Goal: Task Accomplishment & Management: Complete application form

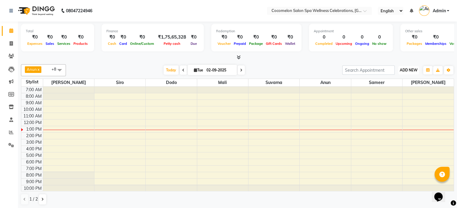
click at [410, 70] on span "ADD NEW" at bounding box center [409, 70] width 18 height 4
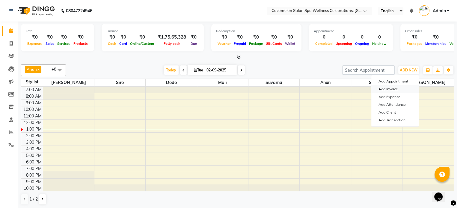
click at [392, 89] on link "Add Invoice" at bounding box center [394, 89] width 47 height 8
select select "576"
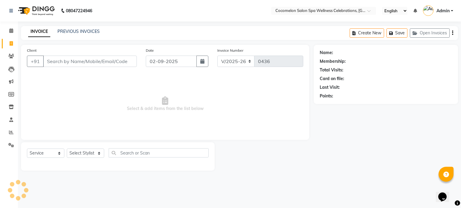
select select "package"
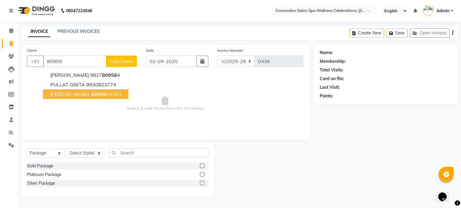
click at [63, 93] on button "[PERSON_NAME] 80958 34163" at bounding box center [85, 95] width 85 height 10
type input "8095834163"
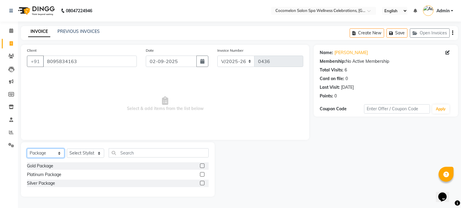
click at [47, 149] on select "Select Service Product Membership Package Voucher Prepaid Gift Card" at bounding box center [45, 153] width 37 height 9
select select "service"
click at [27, 149] on select "Select Service Product Membership Package Voucher Prepaid Gift Card" at bounding box center [45, 153] width 37 height 9
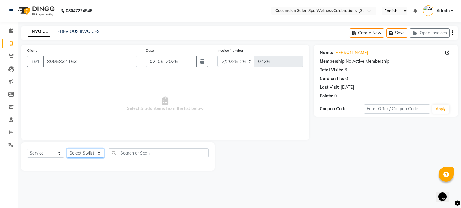
click at [80, 151] on select "Select Stylist Anun Benaifer Dodo Mali [PERSON_NAME] Siro [PERSON_NAME]" at bounding box center [85, 153] width 37 height 9
select select "38529"
click at [67, 149] on select "Select Stylist Anun Benaifer Dodo Mali [PERSON_NAME] Siro [PERSON_NAME]" at bounding box center [85, 153] width 37 height 9
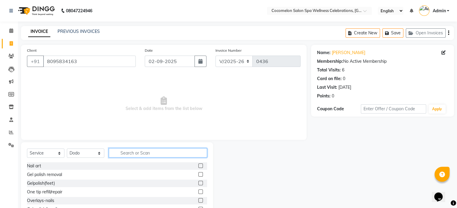
click at [139, 154] on input "text" at bounding box center [158, 153] width 98 height 9
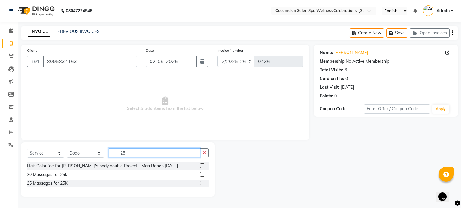
type input "25"
click at [203, 185] on label at bounding box center [202, 183] width 4 height 4
click at [203, 185] on input "checkbox" at bounding box center [202, 184] width 4 height 4
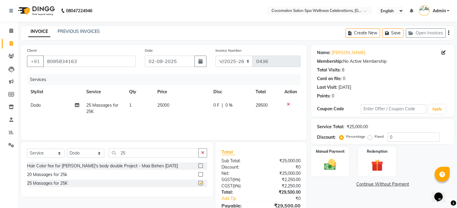
checkbox input "false"
click at [448, 33] on icon "button" at bounding box center [448, 33] width 1 height 0
select select "package"
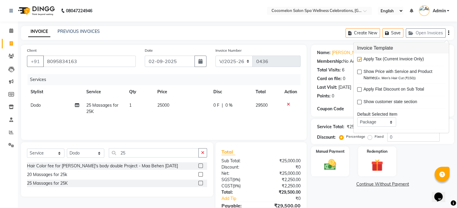
click at [358, 60] on label at bounding box center [359, 59] width 4 height 4
click at [358, 60] on input "checkbox" at bounding box center [359, 60] width 4 height 4
checkbox input "false"
click at [329, 161] on img at bounding box center [330, 165] width 20 height 14
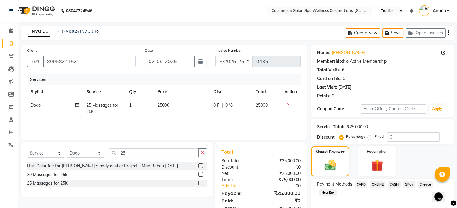
click at [392, 185] on span "CASH" at bounding box center [394, 185] width 13 height 7
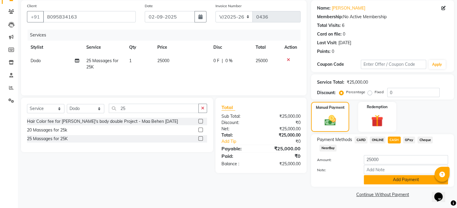
click at [394, 182] on button "Add Payment" at bounding box center [406, 180] width 84 height 9
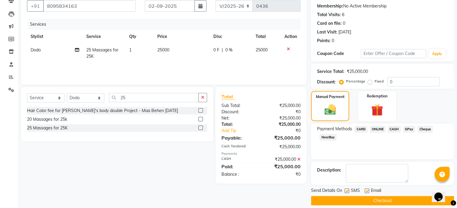
scroll to position [61, 0]
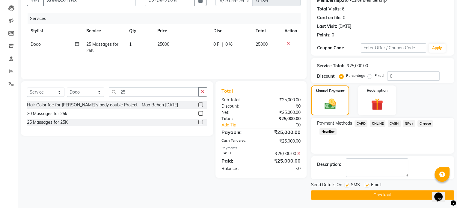
click at [389, 196] on button "Checkout" at bounding box center [382, 195] width 143 height 9
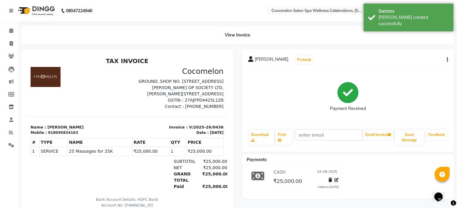
click at [11, 25] on li "Calendar" at bounding box center [9, 31] width 18 height 13
click at [10, 28] on icon at bounding box center [11, 30] width 4 height 4
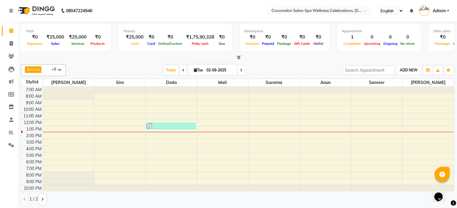
click at [415, 69] on span "ADD NEW" at bounding box center [409, 70] width 18 height 4
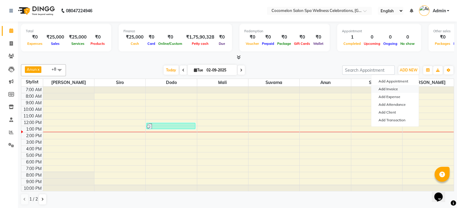
click at [392, 88] on link "Add Invoice" at bounding box center [394, 89] width 47 height 8
select select "service"
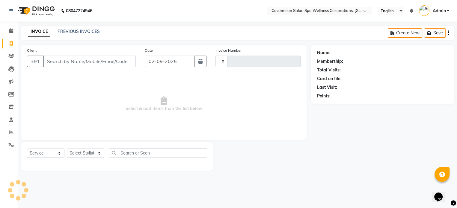
type input "0437"
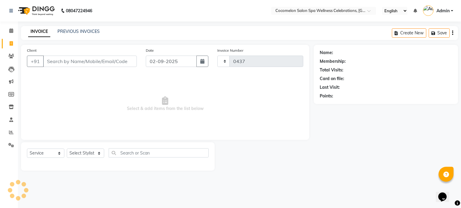
select select "576"
select select "package"
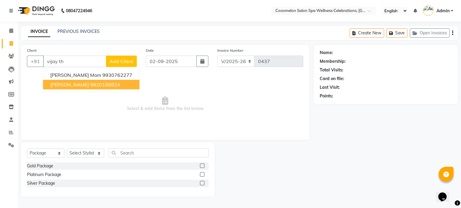
click at [102, 82] on ngb-highlight "9820188824" at bounding box center [105, 85] width 30 height 6
type input "9820188824"
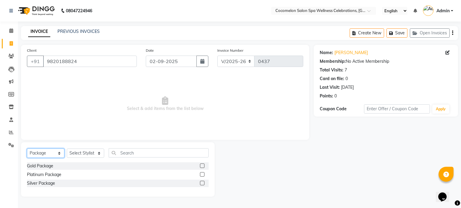
click at [45, 150] on select "Select Service Product Membership Package Voucher Prepaid Gift Card" at bounding box center [45, 153] width 37 height 9
select select "service"
click at [27, 149] on select "Select Service Product Membership Package Voucher Prepaid Gift Card" at bounding box center [45, 153] width 37 height 9
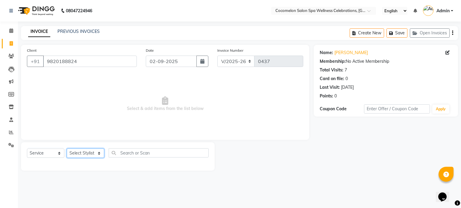
click at [79, 153] on select "Select Stylist Anun Benaifer Dodo Mali [PERSON_NAME] Siro [PERSON_NAME]" at bounding box center [85, 153] width 37 height 9
select select "27346"
click at [67, 149] on select "Select Stylist Anun Benaifer Dodo Mali [PERSON_NAME] Siro [PERSON_NAME]" at bounding box center [85, 153] width 37 height 9
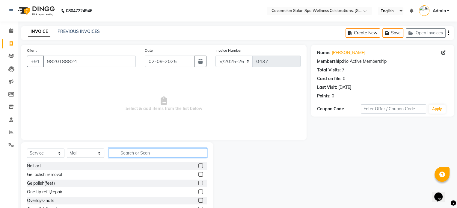
click at [129, 155] on input "text" at bounding box center [158, 153] width 98 height 9
type input "6"
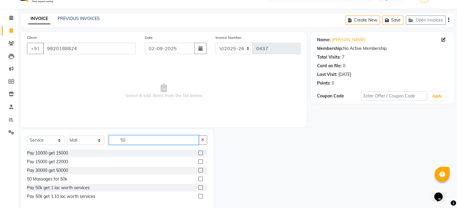
scroll to position [24, 0]
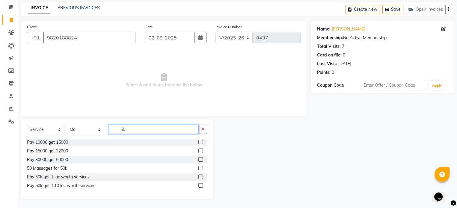
type input "50"
click at [201, 167] on label at bounding box center [200, 168] width 4 height 4
click at [201, 167] on input "checkbox" at bounding box center [200, 169] width 4 height 4
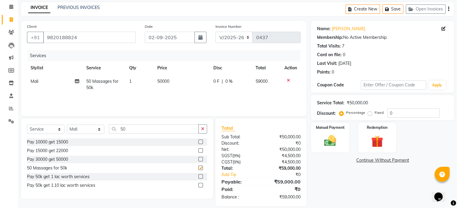
checkbox input "false"
click at [448, 9] on icon "button" at bounding box center [448, 9] width 1 height 0
select select "package"
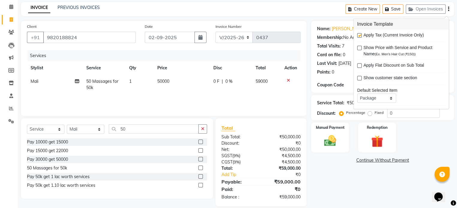
drag, startPoint x: 359, startPoint y: 35, endPoint x: 367, endPoint y: 68, distance: 33.3
click at [359, 35] on label at bounding box center [359, 35] width 4 height 4
click at [359, 35] on input "checkbox" at bounding box center [359, 36] width 4 height 4
checkbox input "false"
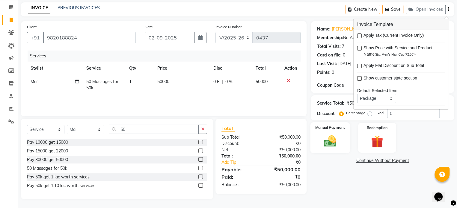
click at [339, 129] on label "Manual Payment" at bounding box center [330, 128] width 30 height 6
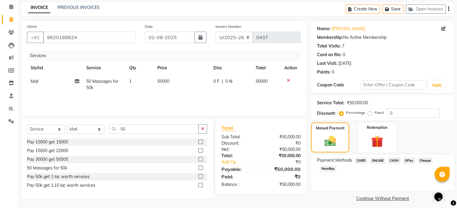
click at [389, 161] on span "CASH" at bounding box center [394, 161] width 13 height 7
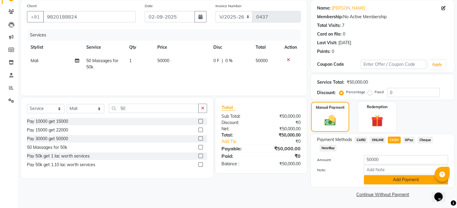
click at [394, 181] on button "Add Payment" at bounding box center [406, 180] width 84 height 9
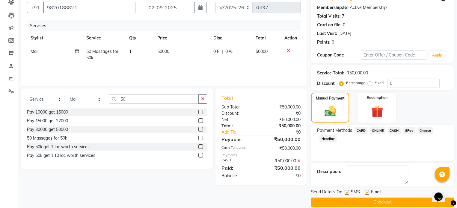
scroll to position [61, 0]
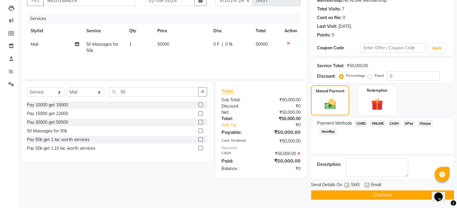
click at [389, 195] on button "Checkout" at bounding box center [382, 195] width 143 height 9
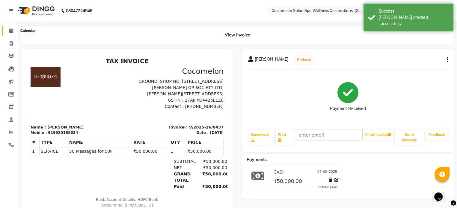
click at [10, 32] on icon at bounding box center [11, 30] width 4 height 4
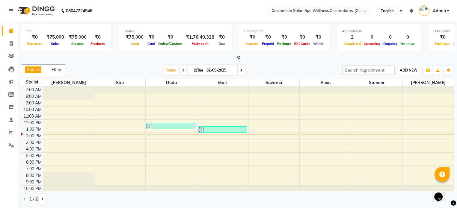
click at [405, 73] on button "ADD NEW Toggle Dropdown" at bounding box center [408, 70] width 21 height 8
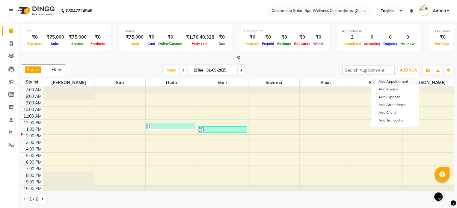
click at [401, 82] on button "Add Appointment" at bounding box center [394, 82] width 47 height 8
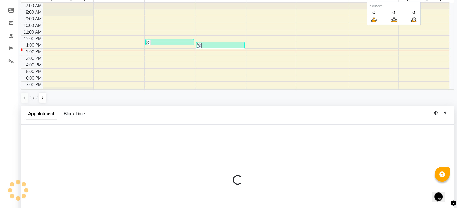
select select "tentative"
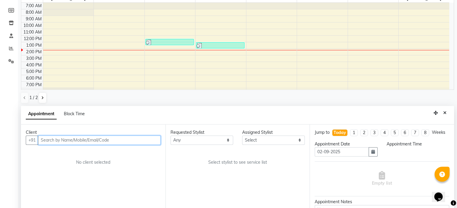
scroll to position [117, 0]
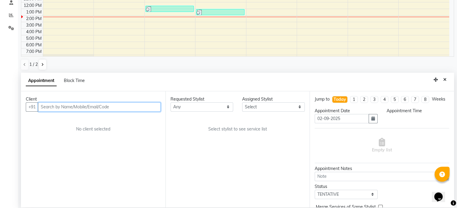
select select "480"
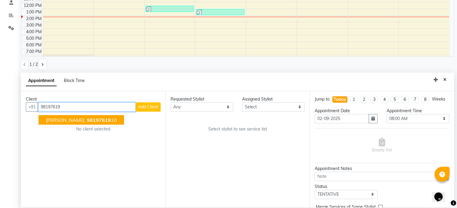
click at [86, 117] on ngb-highlight "98197619 10" at bounding box center [101, 120] width 31 height 6
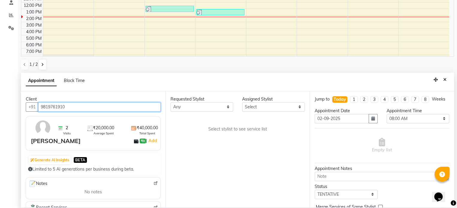
type input "9819761910"
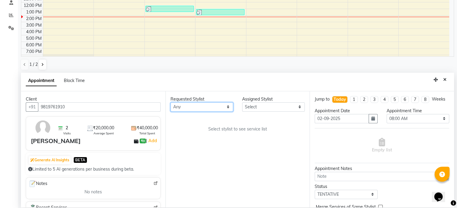
click at [186, 106] on select "Any [PERSON_NAME] Dodo Mali [PERSON_NAME] Siro [PERSON_NAME]" at bounding box center [201, 106] width 63 height 9
select select "27346"
click at [170, 102] on select "Any [PERSON_NAME] Dodo Mali [PERSON_NAME] Siro [PERSON_NAME]" at bounding box center [201, 106] width 63 height 9
select select "27346"
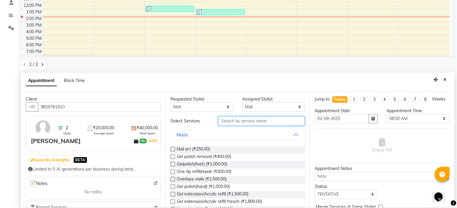
click at [223, 121] on input "text" at bounding box center [261, 121] width 87 height 9
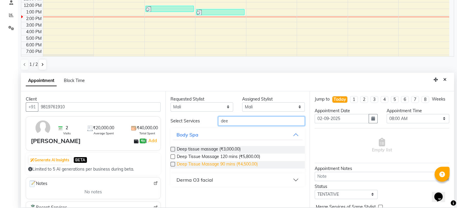
type input "dee"
click at [229, 161] on span "Deep Tissue Massage 90 mins (₹4,500.00)" at bounding box center [217, 164] width 81 height 7
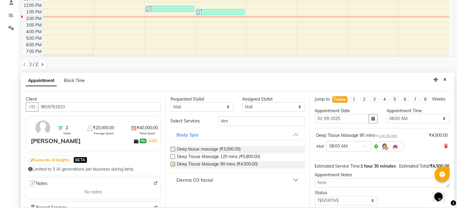
checkbox input "false"
click at [394, 119] on select "Select 08:00 AM 08:15 AM 08:30 AM 08:45 AM 09:00 AM 09:15 AM 09:30 AM 09:45 AM …" at bounding box center [417, 118] width 63 height 9
select select "1050"
click at [386, 114] on select "Select 08:00 AM 08:15 AM 08:30 AM 08:45 AM 09:00 AM 09:15 AM 09:30 AM 09:45 AM …" at bounding box center [417, 118] width 63 height 9
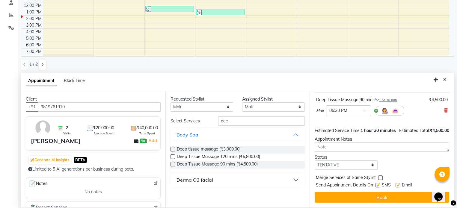
scroll to position [42, 0]
click at [345, 165] on select "Select TENTATIVE CONFIRM CHECK-IN UPCOMING" at bounding box center [345, 165] width 63 height 9
select select "confirm booking"
click at [314, 161] on select "Select TENTATIVE CONFIRM CHECK-IN UPCOMING" at bounding box center [345, 165] width 63 height 9
click at [369, 197] on button "Book" at bounding box center [381, 197] width 134 height 11
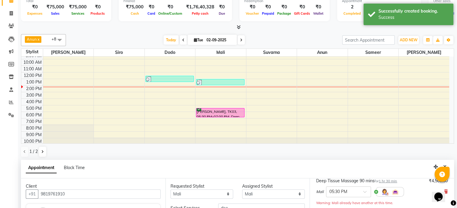
scroll to position [90, 0]
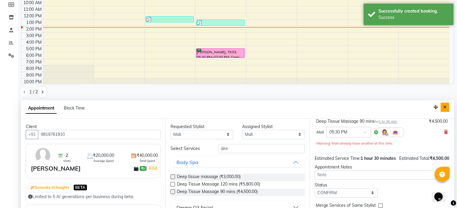
click at [442, 105] on button "Close" at bounding box center [444, 107] width 9 height 9
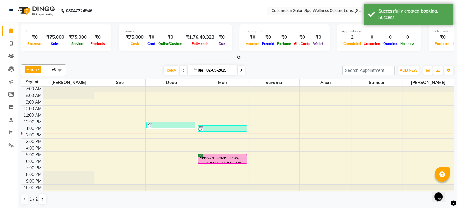
scroll to position [0, 0]
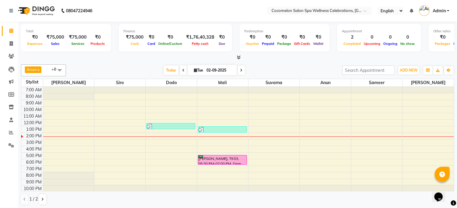
click at [402, 63] on div "Anun x Sameer x Siro x Suvarna x Dodo x [PERSON_NAME] x Mali x Thola x Benaifer…" at bounding box center [237, 135] width 433 height 146
click at [400, 66] on button "ADD NEW Toggle Dropdown" at bounding box center [408, 70] width 21 height 8
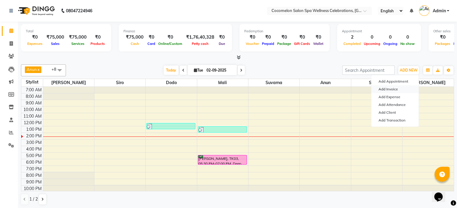
click at [393, 92] on link "Add Invoice" at bounding box center [394, 89] width 47 height 8
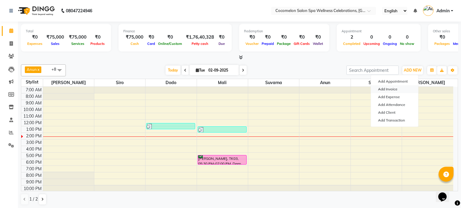
select select "576"
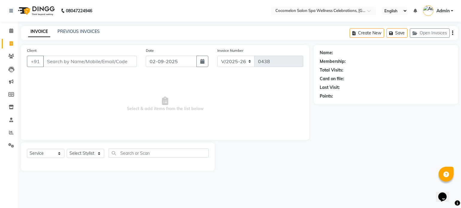
select select "package"
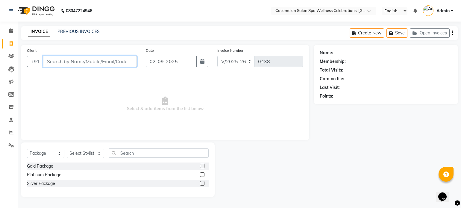
drag, startPoint x: 66, startPoint y: 61, endPoint x: 70, endPoint y: 70, distance: 9.6
click at [66, 61] on input "Client" at bounding box center [90, 61] width 94 height 11
click at [75, 62] on input "98333364556" at bounding box center [74, 61] width 63 height 11
type input "9833336456"
click at [118, 59] on span "Add Client" at bounding box center [122, 61] width 24 height 6
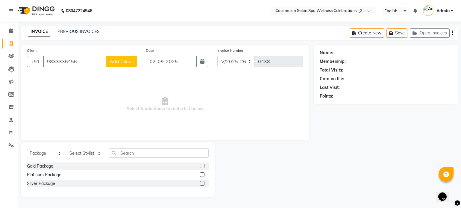
select select "22"
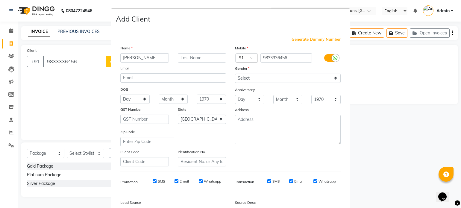
type input "[PERSON_NAME]"
click at [249, 80] on select "Select [DEMOGRAPHIC_DATA] [DEMOGRAPHIC_DATA] Other Prefer Not To Say" at bounding box center [288, 78] width 106 height 9
select select "[DEMOGRAPHIC_DATA]"
click at [235, 74] on select "Select [DEMOGRAPHIC_DATA] [DEMOGRAPHIC_DATA] Other Prefer Not To Say" at bounding box center [288, 78] width 106 height 9
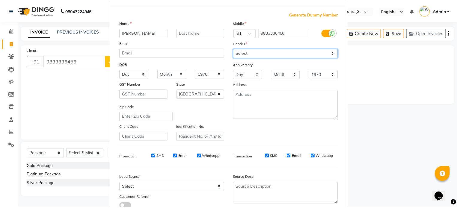
scroll to position [60, 0]
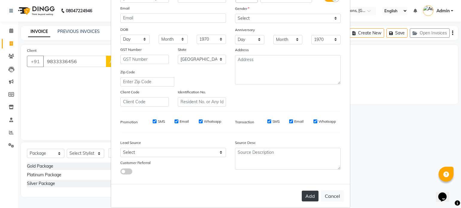
click at [310, 197] on button "Add" at bounding box center [310, 196] width 17 height 11
select select
select select "null"
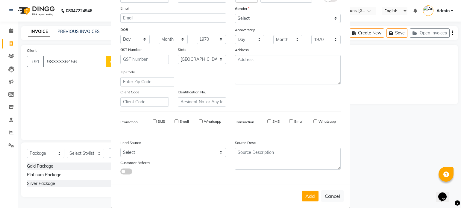
select select
checkbox input "false"
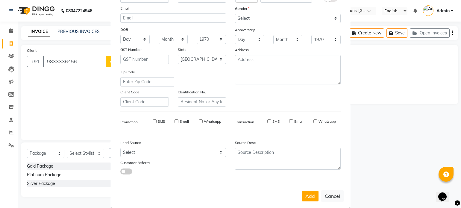
checkbox input "false"
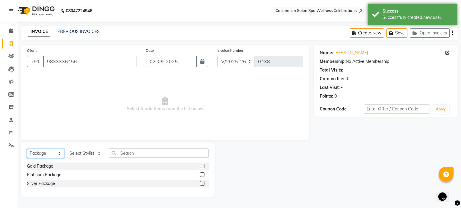
drag, startPoint x: 34, startPoint y: 152, endPoint x: 36, endPoint y: 150, distance: 3.4
click at [34, 152] on select "Select Service Product Membership Package Voucher Prepaid Gift Card" at bounding box center [45, 153] width 37 height 9
select select "service"
click at [27, 149] on select "Select Service Product Membership Package Voucher Prepaid Gift Card" at bounding box center [45, 153] width 37 height 9
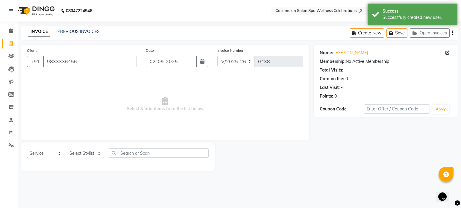
click at [78, 159] on div "Select Service Product Membership Package Voucher Prepaid Gift Card Select Styl…" at bounding box center [118, 156] width 182 height 14
click at [77, 155] on select "Select Stylist Anun Benaifer Dodo Mali [PERSON_NAME] Siro [PERSON_NAME]" at bounding box center [85, 153] width 37 height 9
select select "37296"
click at [67, 149] on select "Select Stylist Anun Benaifer Dodo Mali [PERSON_NAME] Siro [PERSON_NAME]" at bounding box center [85, 153] width 37 height 9
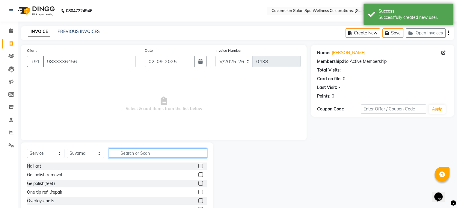
click at [123, 157] on input "text" at bounding box center [158, 153] width 98 height 9
type input "ice"
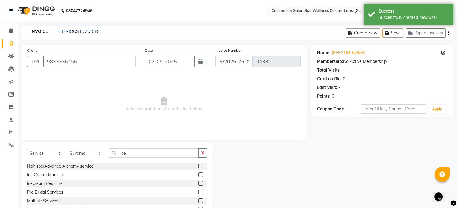
drag, startPoint x: 194, startPoint y: 184, endPoint x: 174, endPoint y: 184, distance: 19.8
click at [198, 184] on label at bounding box center [200, 183] width 4 height 4
click at [198, 184] on input "checkbox" at bounding box center [200, 184] width 4 height 4
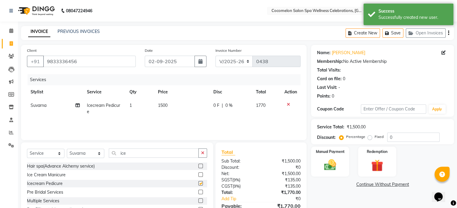
checkbox input "false"
drag, startPoint x: 77, startPoint y: 154, endPoint x: 80, endPoint y: 157, distance: 5.1
click at [77, 154] on select "Select Stylist Anun Benaifer Dodo Mali [PERSON_NAME] Siro [PERSON_NAME]" at bounding box center [85, 153] width 37 height 9
select select "70829"
click at [67, 149] on select "Select Stylist Anun Benaifer Dodo Mali [PERSON_NAME] Siro [PERSON_NAME]" at bounding box center [85, 153] width 37 height 9
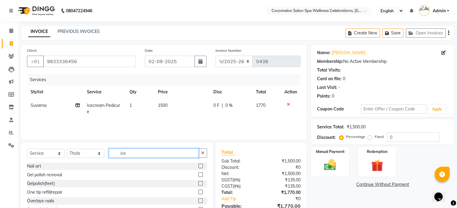
click at [143, 152] on input "ice" at bounding box center [154, 153] width 90 height 9
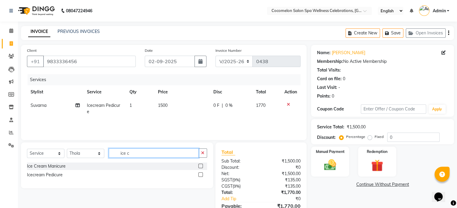
type input "ice c"
click at [200, 174] on label at bounding box center [200, 175] width 4 height 4
click at [200, 174] on input "checkbox" at bounding box center [200, 175] width 4 height 4
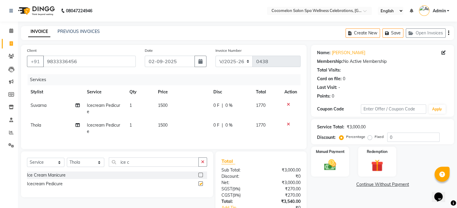
click at [143, 107] on td "1" at bounding box center [140, 109] width 28 height 20
checkbox input "false"
select select "37296"
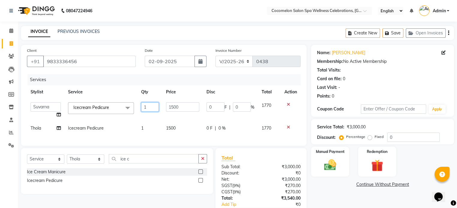
click at [146, 110] on input "1" at bounding box center [150, 106] width 18 height 9
type input "2"
click at [154, 130] on div "Services Stylist Service Qty Price Disc Total Action Anun Benaifer Dodo Mali [P…" at bounding box center [163, 107] width 273 height 66
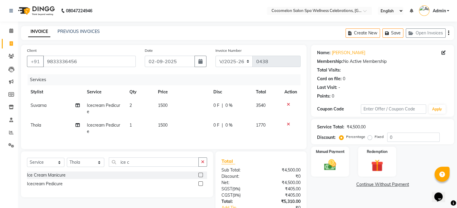
click at [139, 120] on td "1" at bounding box center [140, 129] width 28 height 20
select select "70829"
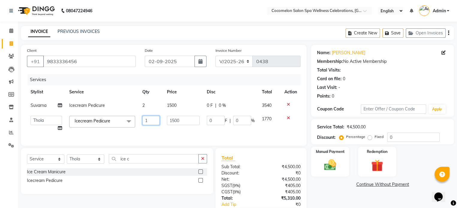
click at [146, 120] on input "1" at bounding box center [150, 120] width 17 height 9
type input "2"
click at [169, 131] on div "Services Stylist Service Qty Price Disc Total Action Suvarna Icecream Pedicure …" at bounding box center [163, 107] width 273 height 66
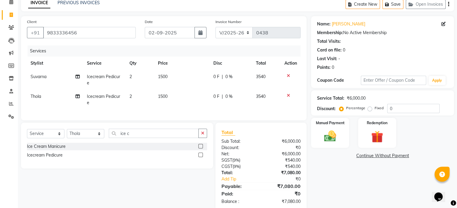
scroll to position [32, 0]
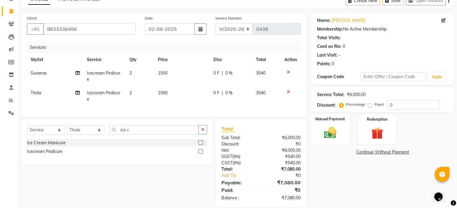
click at [335, 139] on img at bounding box center [330, 133] width 20 height 14
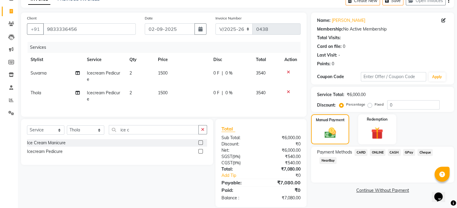
click at [393, 153] on span "CASH" at bounding box center [394, 152] width 13 height 7
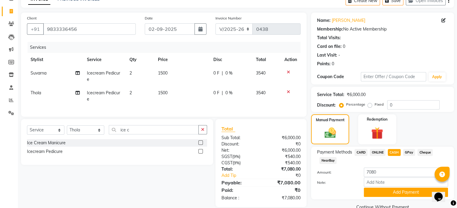
scroll to position [46, 0]
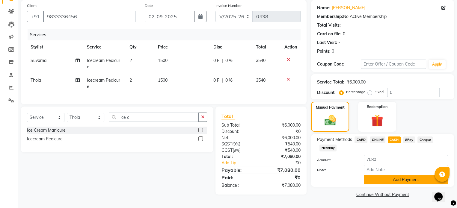
click at [394, 183] on button "Add Payment" at bounding box center [406, 179] width 84 height 9
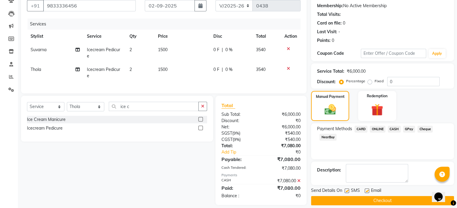
scroll to position [61, 0]
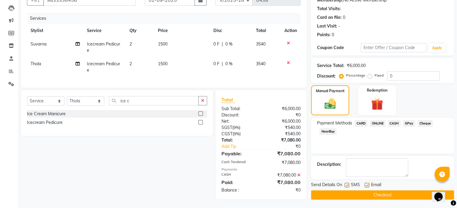
click at [381, 195] on button "Checkout" at bounding box center [382, 194] width 143 height 9
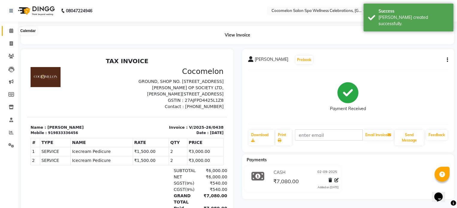
click at [14, 31] on span at bounding box center [11, 31] width 10 height 7
